Goal: Information Seeking & Learning: Learn about a topic

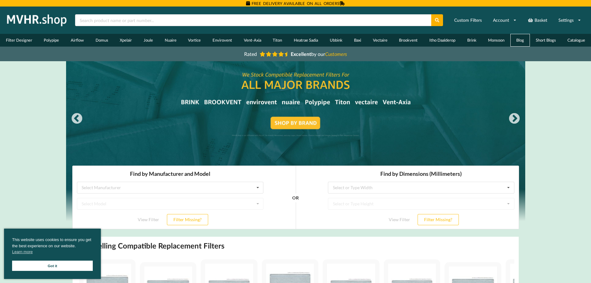
click at [520, 40] on link "Blog" at bounding box center [521, 40] width 20 height 13
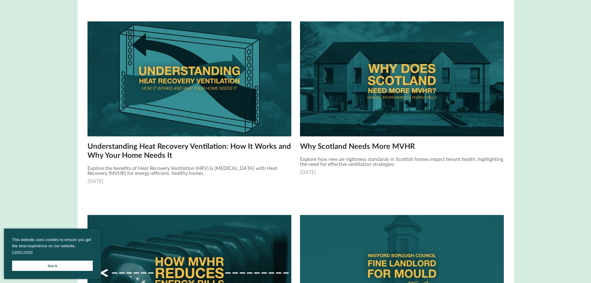
scroll to position [528, 0]
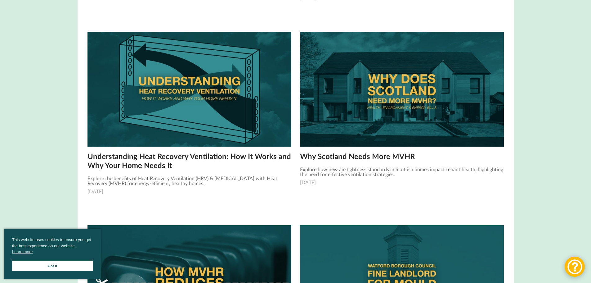
click at [522, 14] on div "Pat says Product arrived promptly MVHR Blog Welcome to the MVHR.Shop Blog ‐ the…" at bounding box center [295, 76] width 459 height 1069
click at [521, 50] on div "Pat says Product arrived promptly MVHR Blog Welcome to the MVHR.Shop Blog ‐ the…" at bounding box center [295, 76] width 459 height 1069
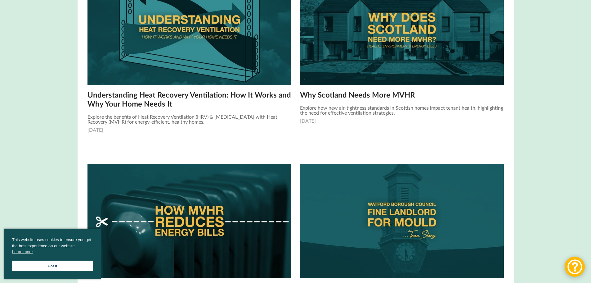
scroll to position [590, 0]
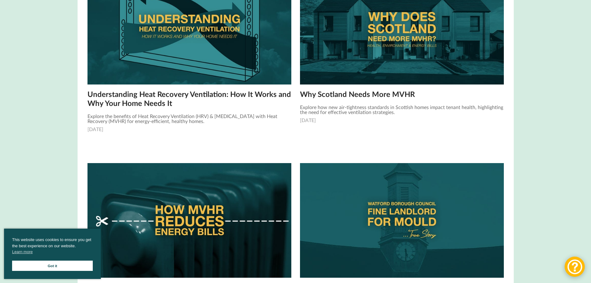
click at [43, 165] on div "Home Basket Account Shop by Brand Filter Designer Catalogue VAT Included Custom…" at bounding box center [295, 53] width 591 height 1273
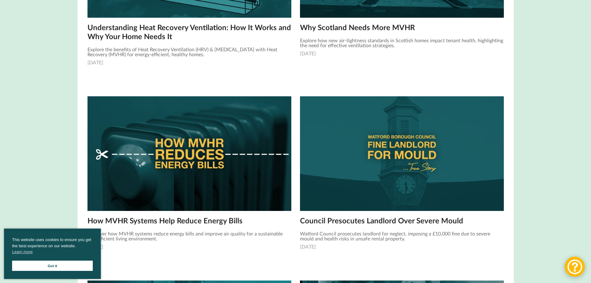
scroll to position [745, 0]
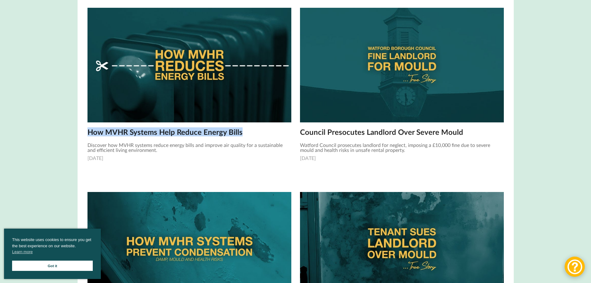
copy div "How MVHR Systems Help Reduce Energy Bills"
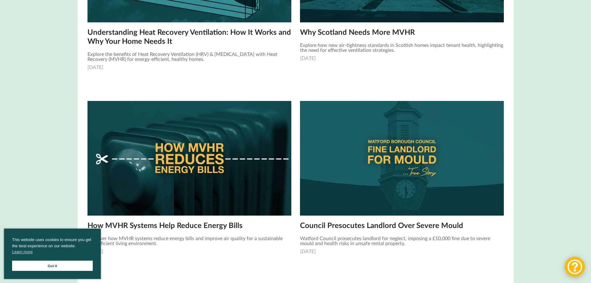
click at [493, 32] on div "Why Scotland Needs More MVHR Explore how new air-tightness standards in Scottis…" at bounding box center [402, 45] width 204 height 32
copy div "Why Scotland Needs More MVHR"
drag, startPoint x: 33, startPoint y: 90, endPoint x: 34, endPoint y: 82, distance: 8.5
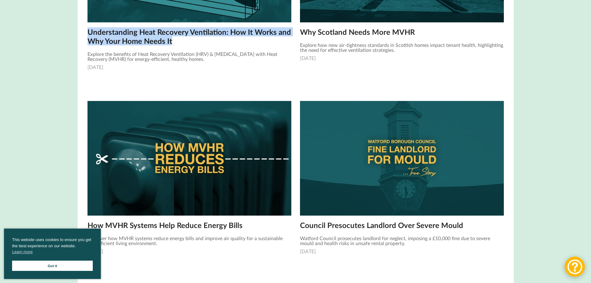
drag, startPoint x: 85, startPoint y: 30, endPoint x: 176, endPoint y: 42, distance: 92.0
click at [176, 42] on div "Understanding Heat Recovery Ventilation: How It Works and Why Your Home Needs I…" at bounding box center [189, -1] width 213 height 193
copy link "Understanding Heat Recovery Ventilation: How It Works and Why Your Home Needs It"
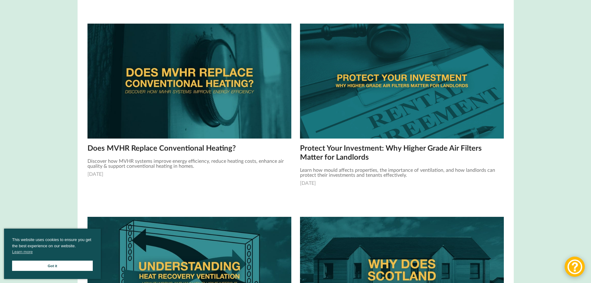
scroll to position [341, 0]
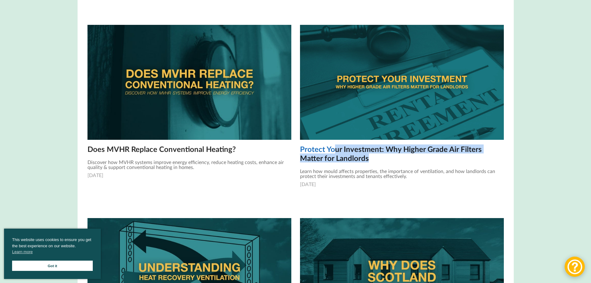
drag, startPoint x: 529, startPoint y: 157, endPoint x: 334, endPoint y: 152, distance: 195.3
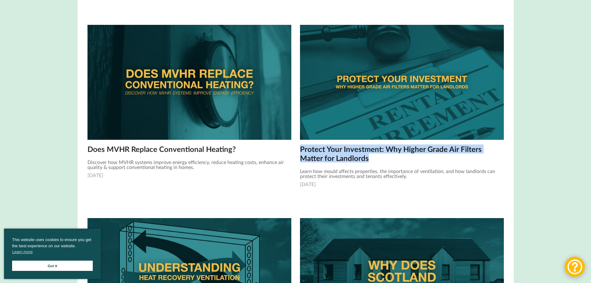
drag, startPoint x: 510, startPoint y: 161, endPoint x: 301, endPoint y: 149, distance: 209.6
click at [301, 149] on main "MVHR Blog Welcome to the MVHR.Shop Blog ‐ the ultimate resource for everything …" at bounding box center [296, 275] width 436 height 1044
copy link "Protect Your Investment: Why Higher Grade Air Filters Matter for Landlords"
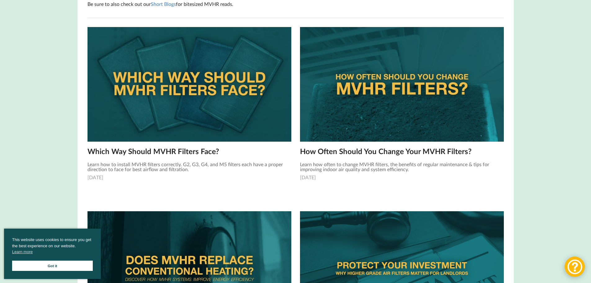
scroll to position [0, 0]
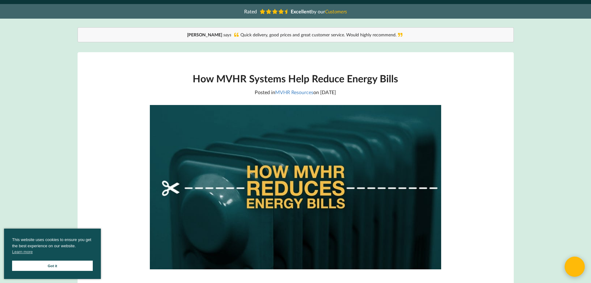
scroll to position [31, 0]
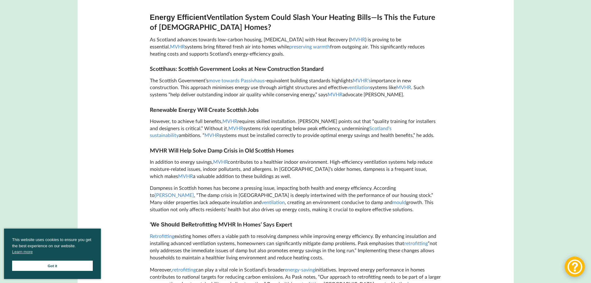
scroll to position [317, 0]
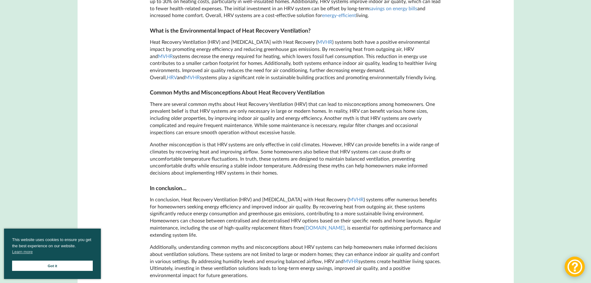
scroll to position [1366, 0]
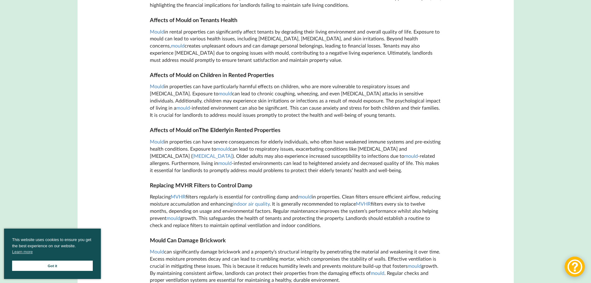
scroll to position [1459, 0]
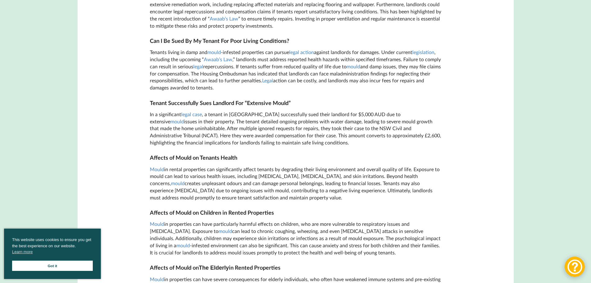
scroll to position [1496, 0]
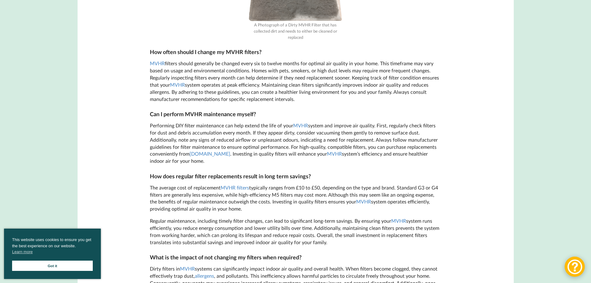
scroll to position [962, 0]
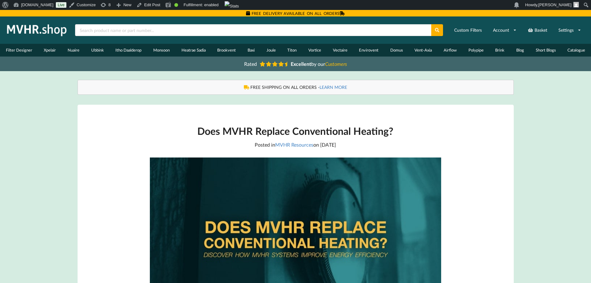
scroll to position [10, 0]
